Goal: Task Accomplishment & Management: Manage account settings

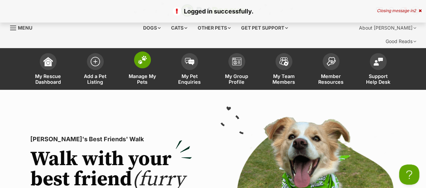
click at [143, 56] on img at bounding box center [142, 60] width 9 height 9
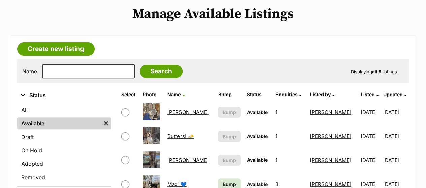
scroll to position [143, 0]
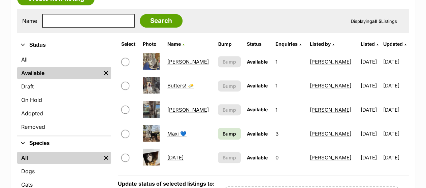
click at [127, 58] on input "checkbox" at bounding box center [125, 62] width 8 height 8
checkbox input "true"
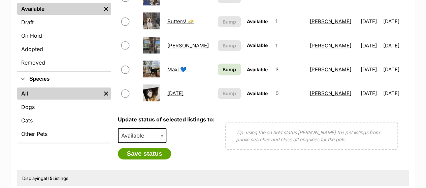
scroll to position [210, 0]
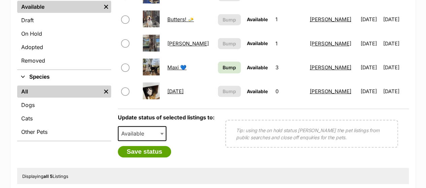
click at [144, 129] on span "Available" at bounding box center [135, 133] width 32 height 9
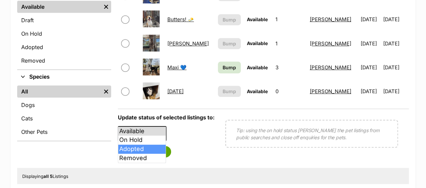
select select "rehomed"
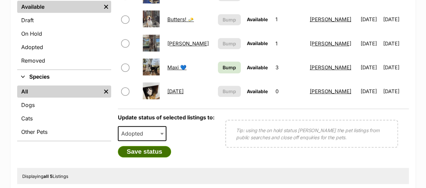
click at [149, 146] on button "Save status" at bounding box center [144, 151] width 53 height 11
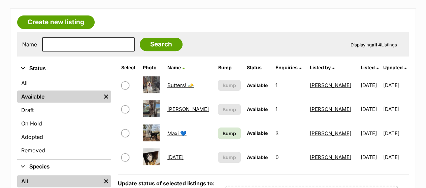
scroll to position [118, 0]
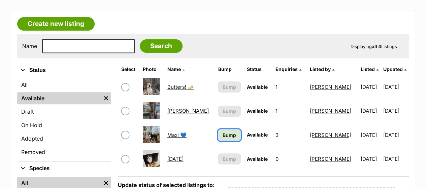
click at [223, 132] on span "Bump" at bounding box center [229, 135] width 13 height 7
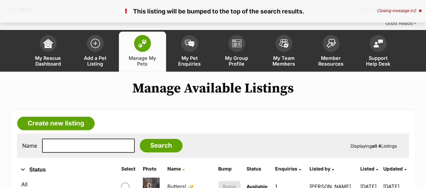
scroll to position [16, 0]
